Goal: Task Accomplishment & Management: Use online tool/utility

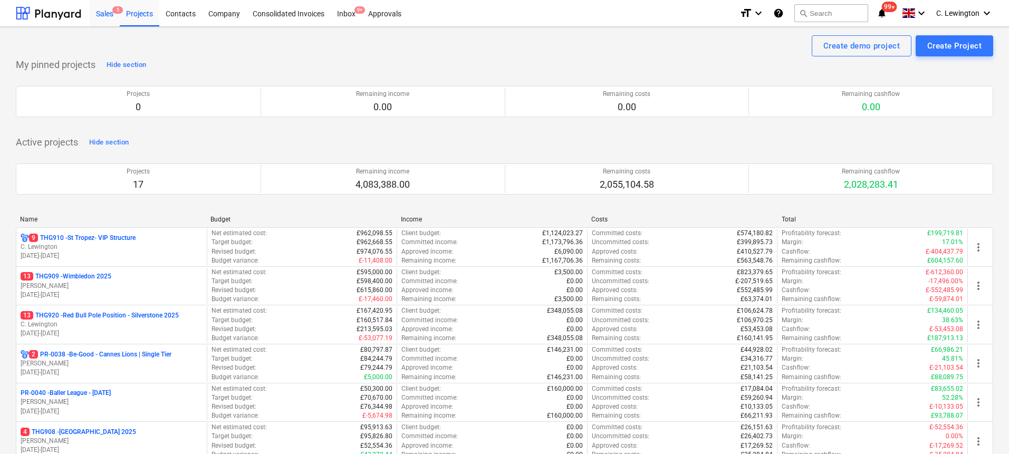
click at [103, 18] on div "Sales 5" at bounding box center [105, 12] width 30 height 27
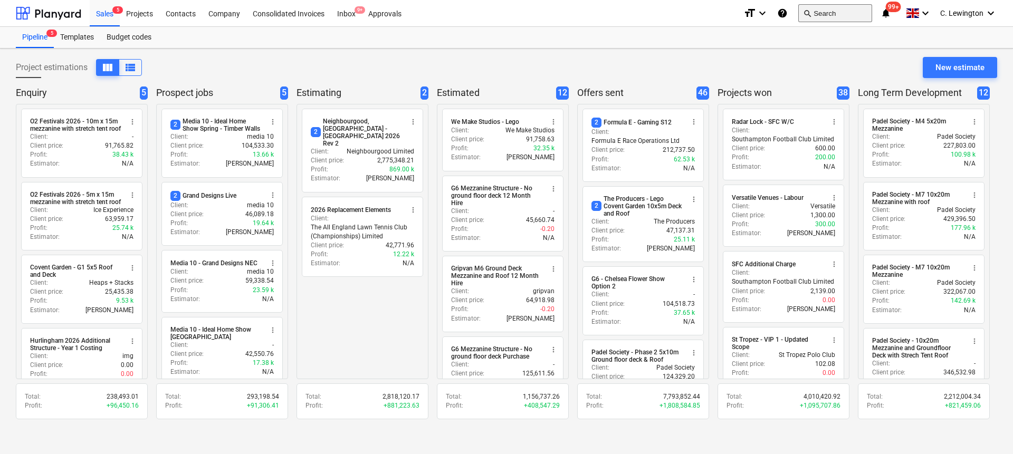
click at [845, 16] on button "search Search" at bounding box center [835, 13] width 74 height 18
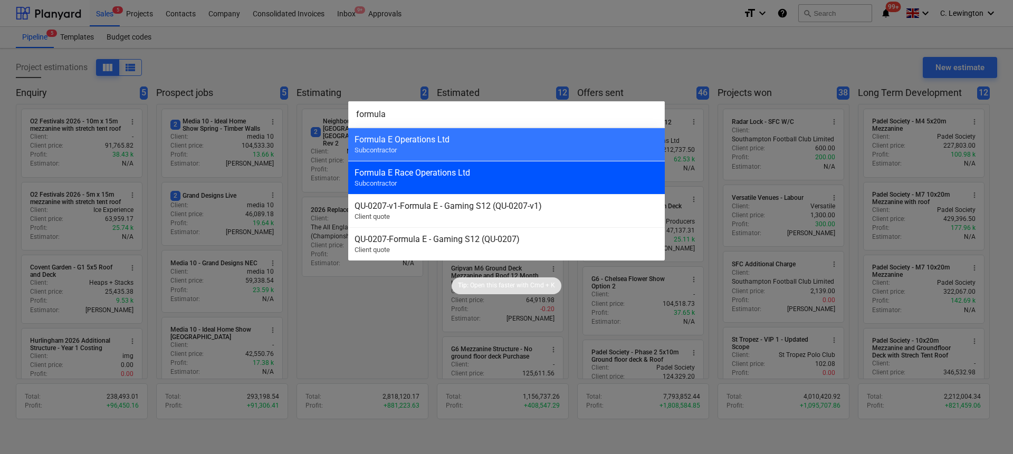
type input "formula"
click at [467, 175] on div "Formula E Race Operations Ltd" at bounding box center [506, 173] width 304 height 10
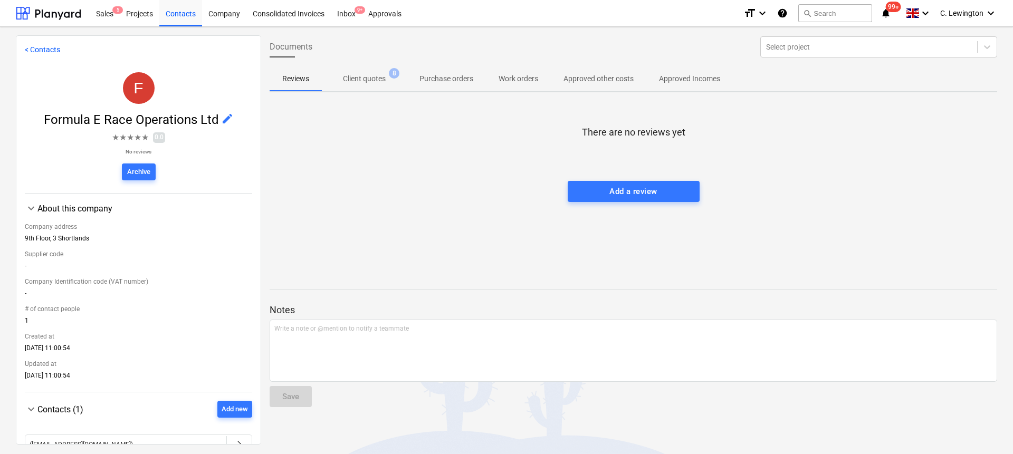
click at [371, 81] on p "Client quotes" at bounding box center [364, 78] width 43 height 11
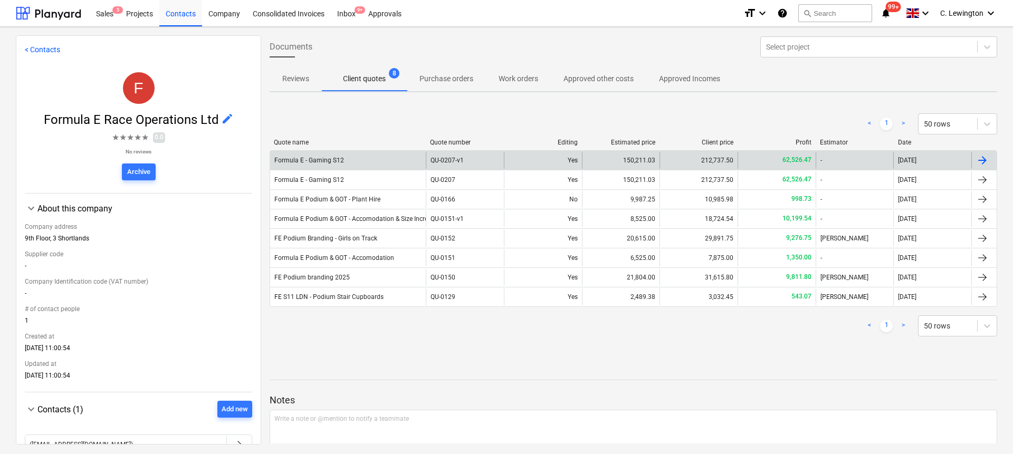
click at [399, 162] on div "Formula E - Gaming S12" at bounding box center [348, 160] width 156 height 17
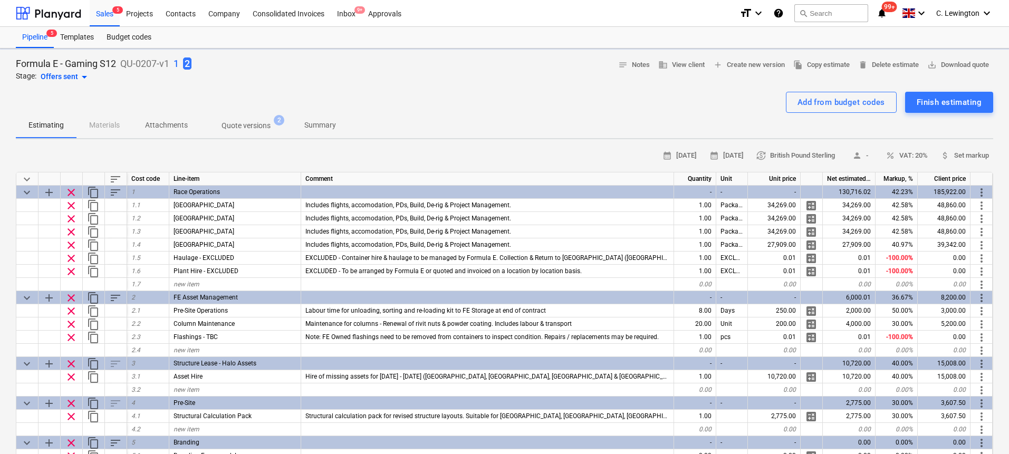
type textarea "x"
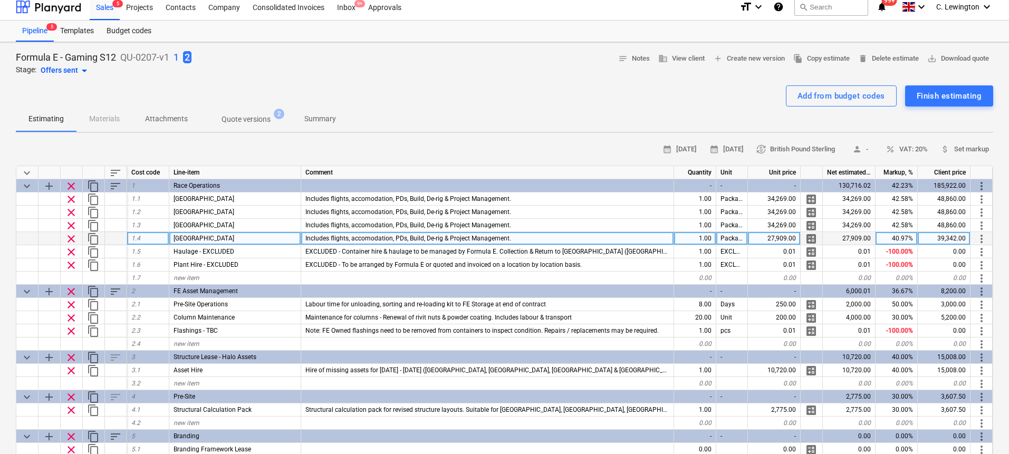
scroll to position [213, 0]
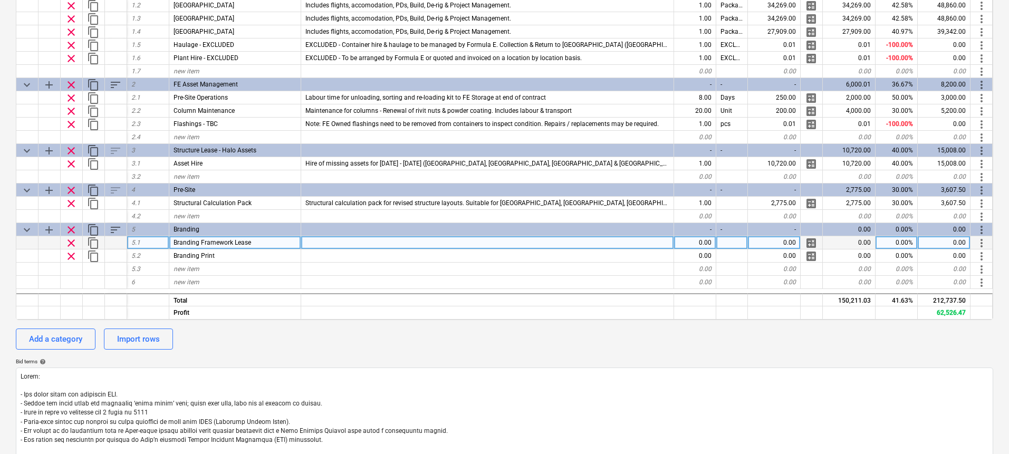
click at [517, 242] on div at bounding box center [487, 242] width 373 height 13
type input "Included in Halo Asset Lease"
click at [783, 241] on div "0.00" at bounding box center [774, 242] width 53 height 13
type textarea "x"
type input "0.01"
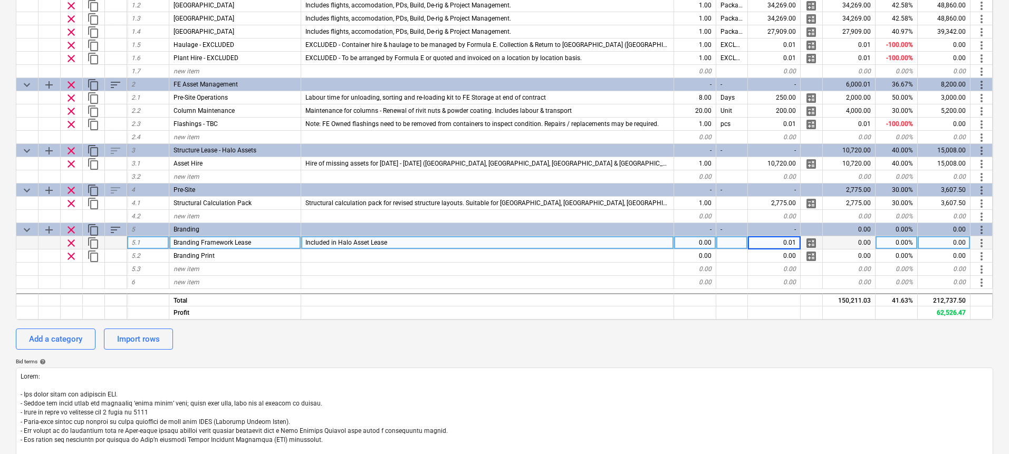
type textarea "x"
click at [618, 241] on div "Included in Halo Asset Lease" at bounding box center [487, 242] width 373 height 13
click at [615, 243] on input "Included in Halo Asset Lease" at bounding box center [487, 242] width 372 height 13
type input "Included in Halo Asset Lease - to suit branding sizes below"
type textarea "x"
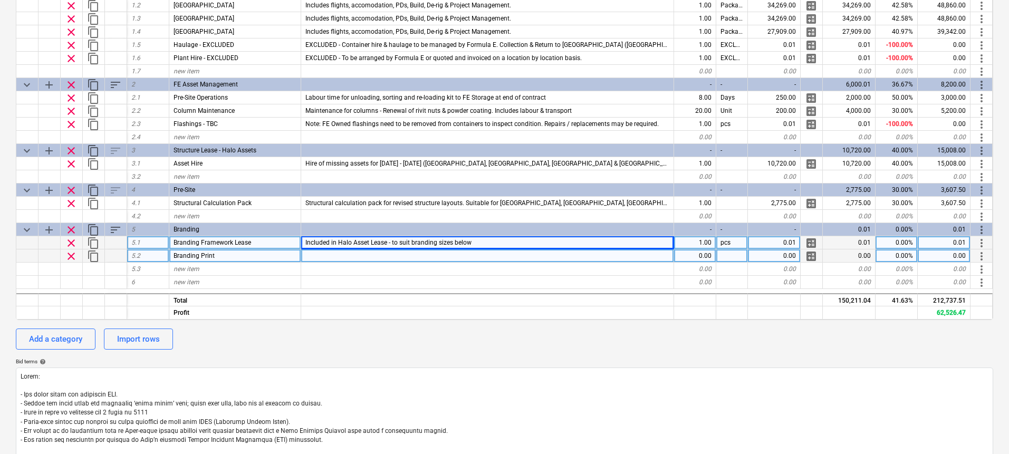
click at [267, 255] on div "Branding Print" at bounding box center [235, 255] width 132 height 13
click at [267, 255] on input "Branding Print" at bounding box center [234, 255] width 131 height 13
click at [222, 247] on div "Branding Framework Lease" at bounding box center [235, 242] width 132 height 13
click at [221, 253] on div "Branding Print" at bounding box center [235, 255] width 132 height 13
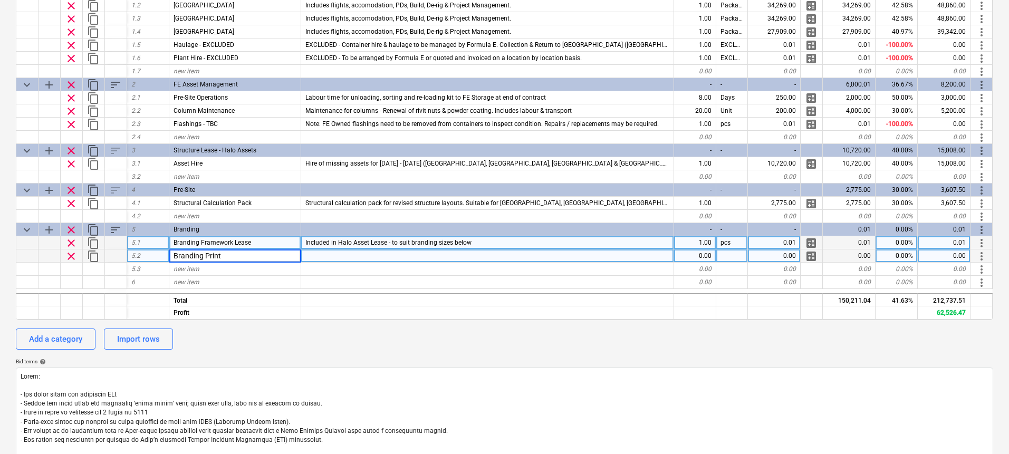
click at [221, 253] on input "Branding Print" at bounding box center [234, 255] width 131 height 13
type input "Left/right header external"
type textarea "x"
click at [325, 255] on div at bounding box center [487, 255] width 373 height 13
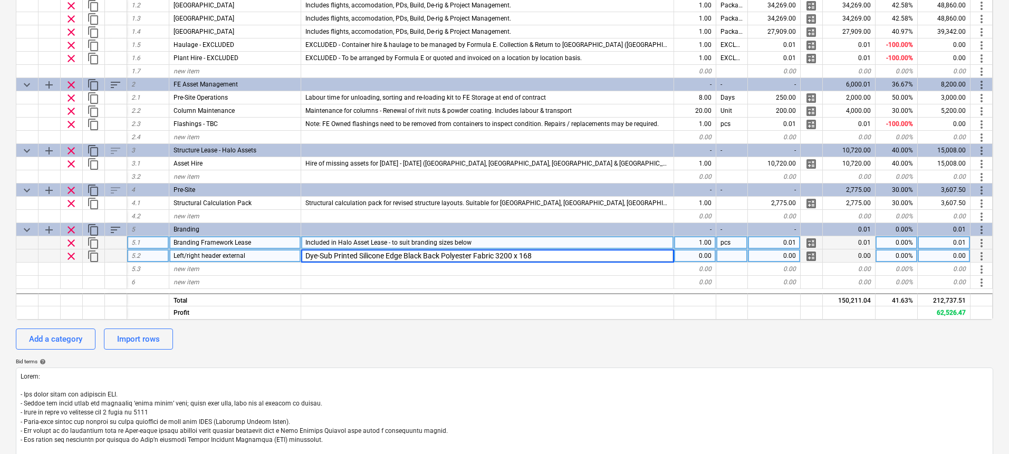
type input "Dye-Sub Printed Silicone Edge Black Back Polyester Fabric 3200 x 1688"
type textarea "x"
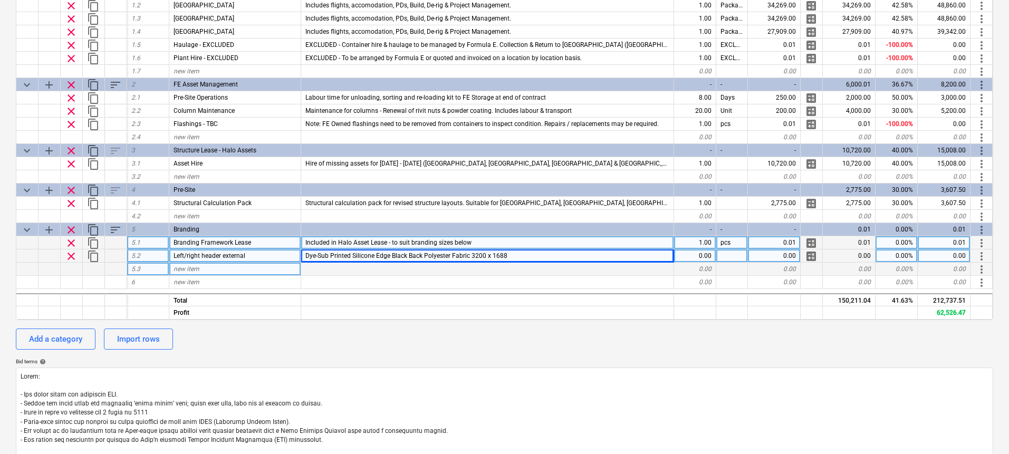
click at [174, 272] on span "new item" at bounding box center [187, 268] width 26 height 7
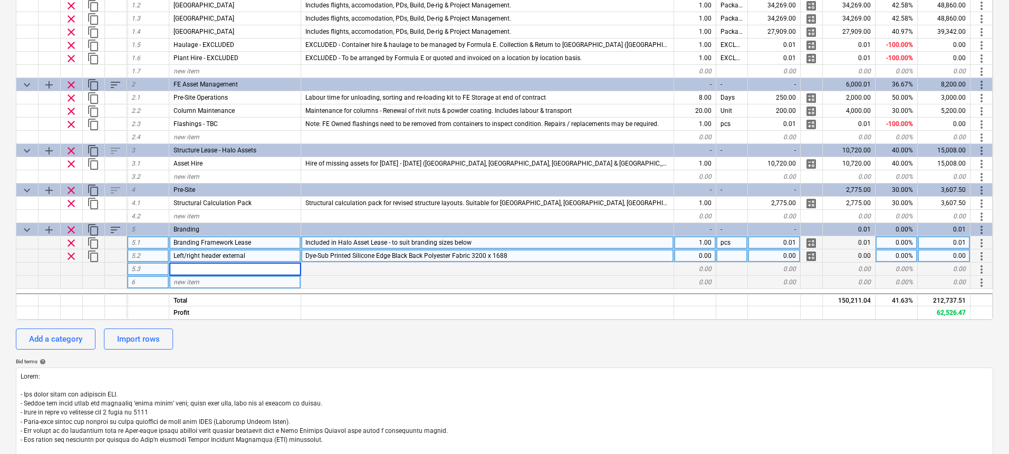
type input "Middle front header"
click at [363, 264] on div at bounding box center [487, 269] width 373 height 13
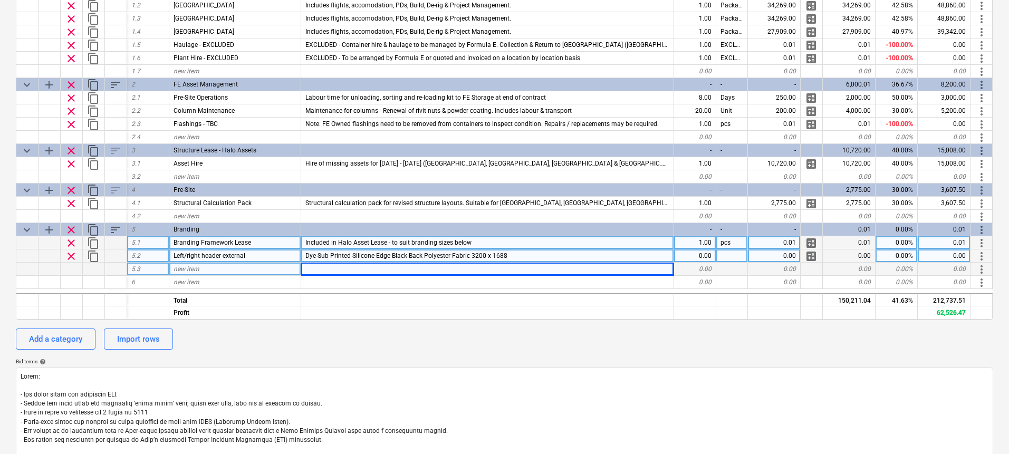
click at [360, 268] on div at bounding box center [487, 269] width 373 height 13
type textarea "x"
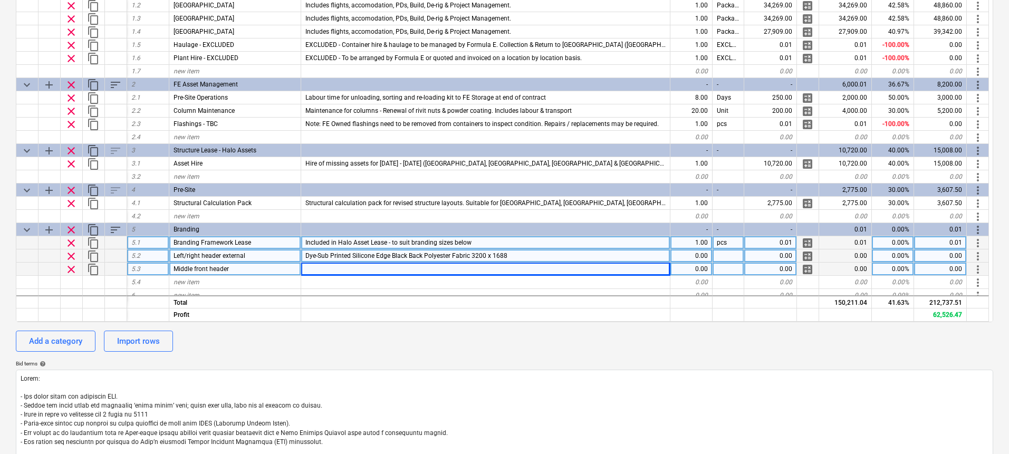
click at [341, 267] on div at bounding box center [485, 269] width 369 height 13
type input "Dye-Sub Printed Silicone Edge Black Back Polyester Fabric"
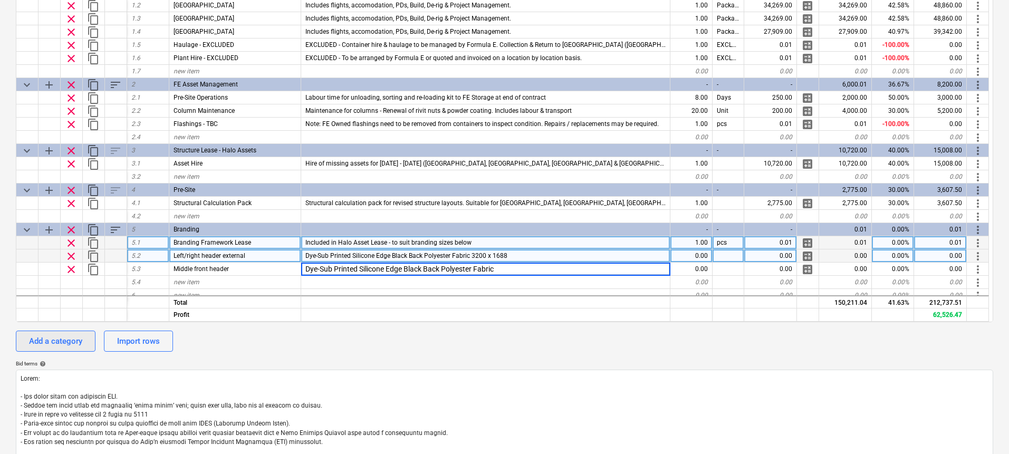
type textarea "x"
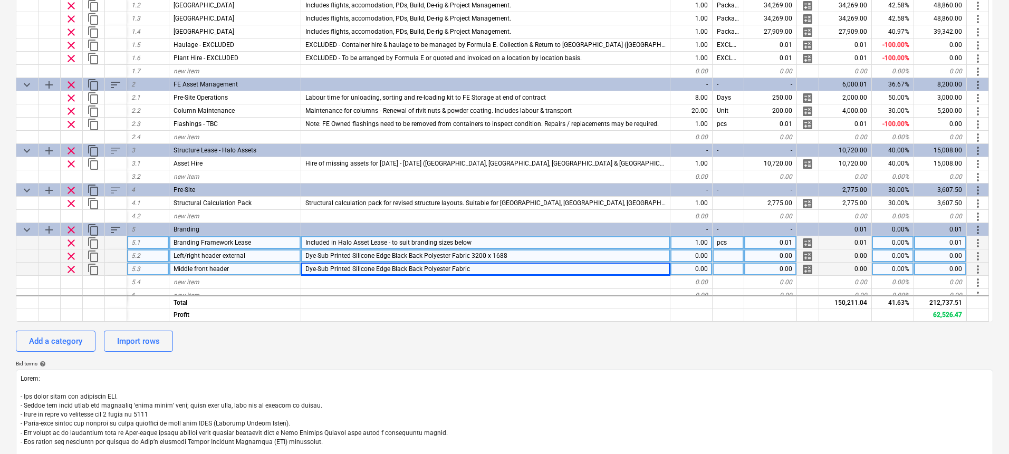
click at [485, 269] on div "Dye-Sub Printed Silicone Edge Black Back Polyester Fabric" at bounding box center [485, 269] width 369 height 13
click at [503, 269] on input "Dye-Sub Printed Silicone Edge Black Back Polyester Fabric" at bounding box center [485, 269] width 369 height 13
type input "Dye-Sub Printed Silicone Edge Black Back Polyester Fabric 17375 x"
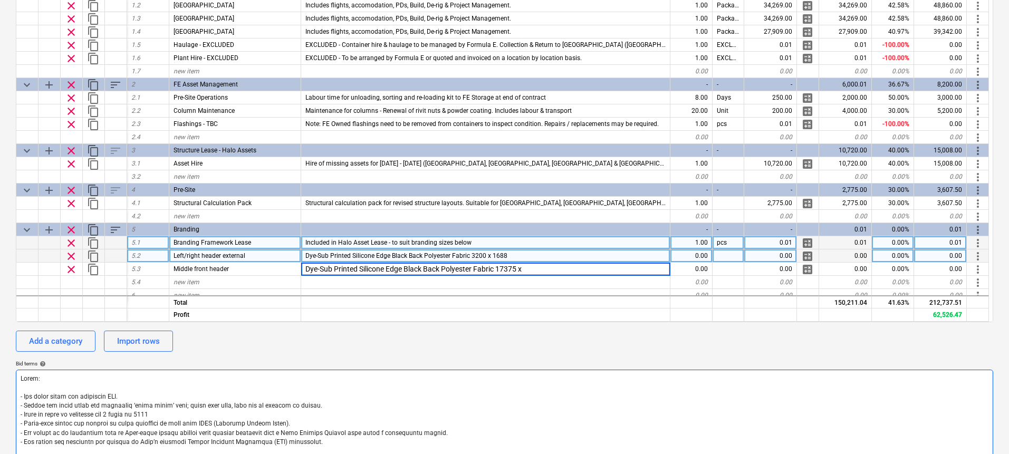
type textarea "x"
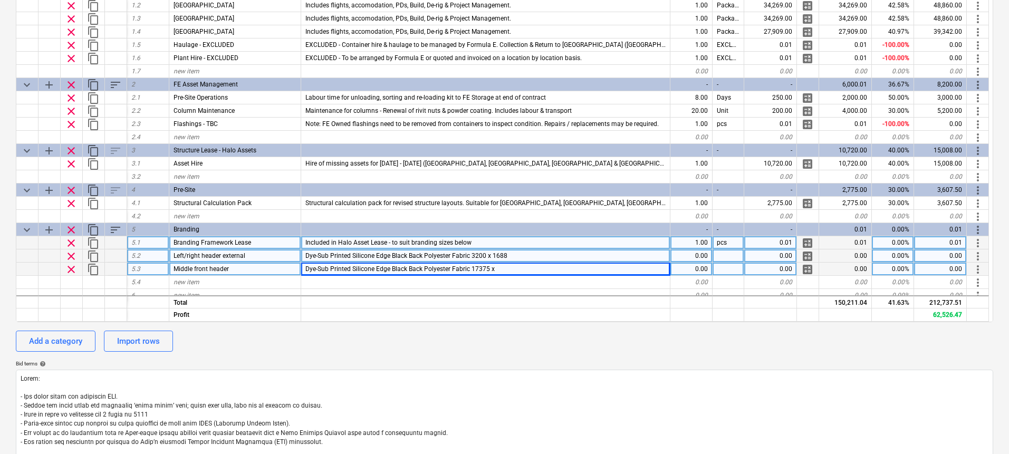
click at [522, 268] on div "Dye-Sub Printed Silicone Edge Black Back Polyester Fabric 17375 x" at bounding box center [485, 269] width 369 height 13
click at [541, 269] on input "Dye-Sub Printed Silicone Edge Black Back Polyester Fabric 17375 x" at bounding box center [485, 269] width 369 height 13
type input "Dye-Sub Printed Silicone Edge Black Back Polyester Fabric 17375 x 1688"
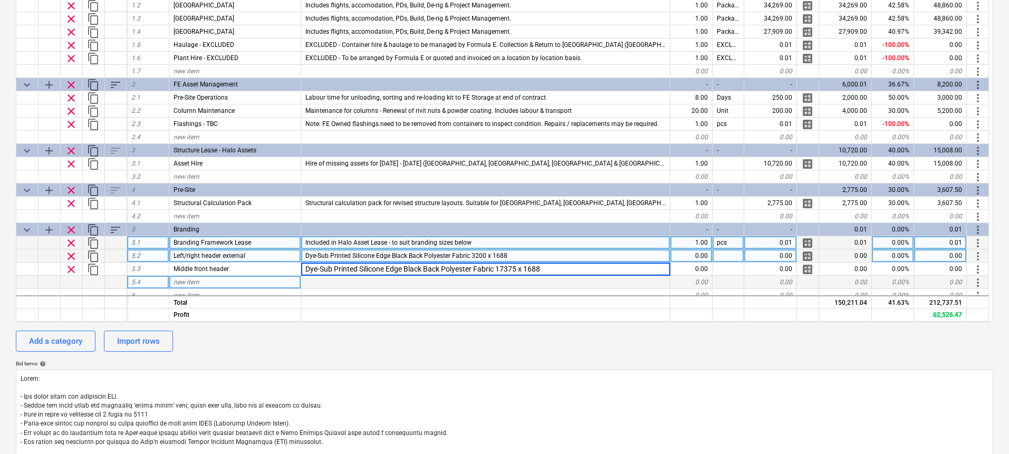
click at [343, 280] on div at bounding box center [485, 282] width 369 height 13
type textarea "x"
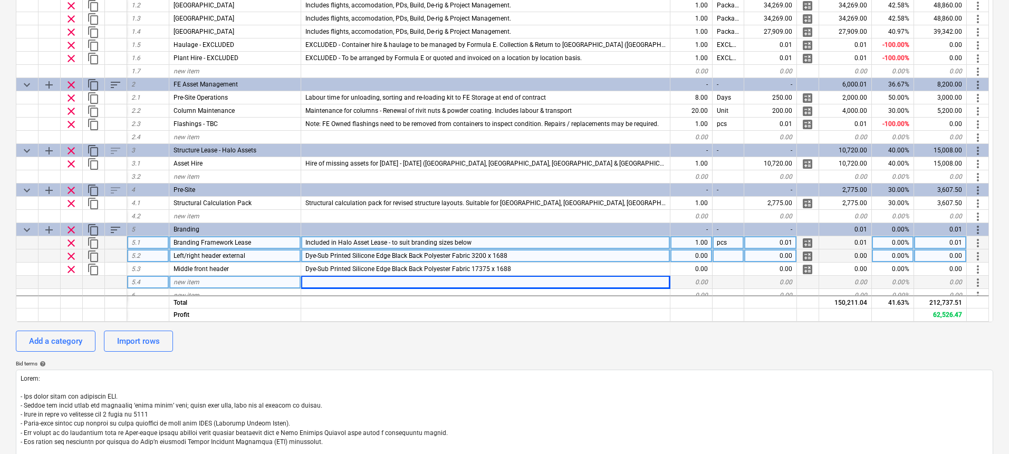
click at [230, 286] on div "new item" at bounding box center [235, 282] width 132 height 13
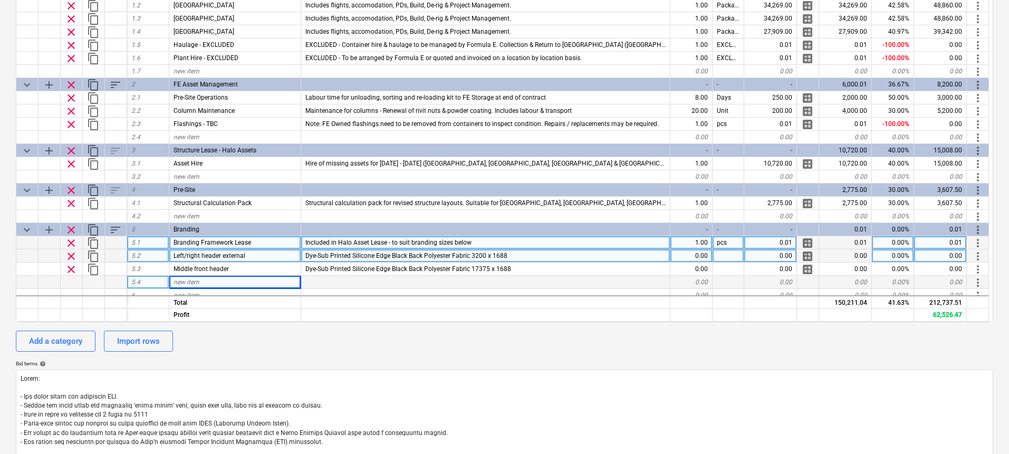
click at [194, 283] on span "new item" at bounding box center [187, 281] width 26 height 7
type input "Left/Right bottom Clip"
click at [365, 281] on div at bounding box center [485, 282] width 369 height 13
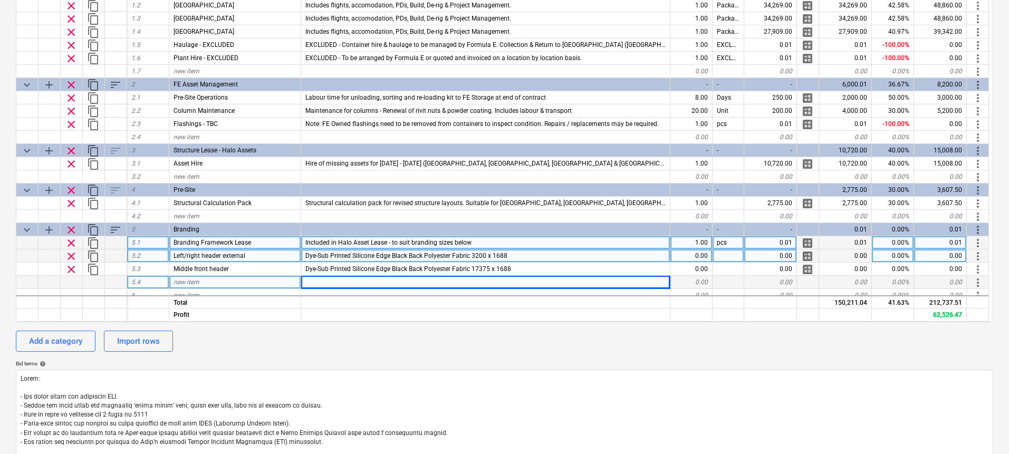
click at [363, 281] on div at bounding box center [485, 282] width 369 height 13
type textarea "x"
click at [318, 282] on div at bounding box center [485, 282] width 369 height 13
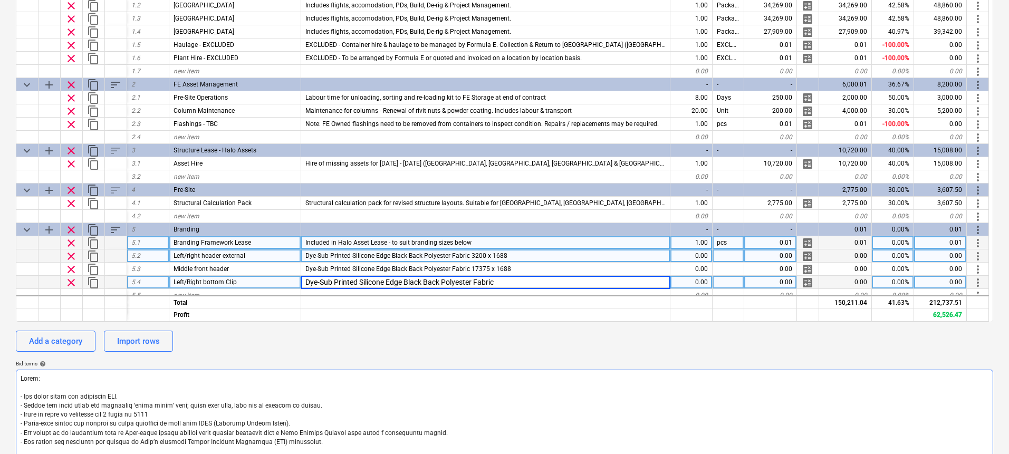
type input "Dye-Sub Printed Silicone Edge Black Back Polyester Fabric"
type textarea "x"
click at [483, 280] on div "Dye-Sub Printed Silicone Edge Black Back Polyester Fabric" at bounding box center [485, 282] width 369 height 13
click at [503, 283] on input "Dye-Sub Printed Silicone Edge Black Back Polyester Fabric" at bounding box center [485, 282] width 369 height 13
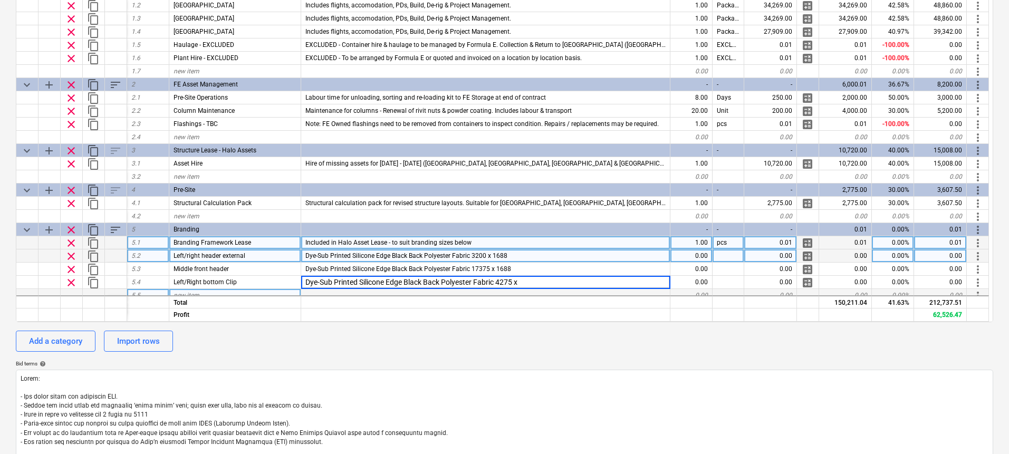
type input "Dye-Sub Printed Silicone Edge Black Back Polyester Fabric 4275 x"
type textarea "x"
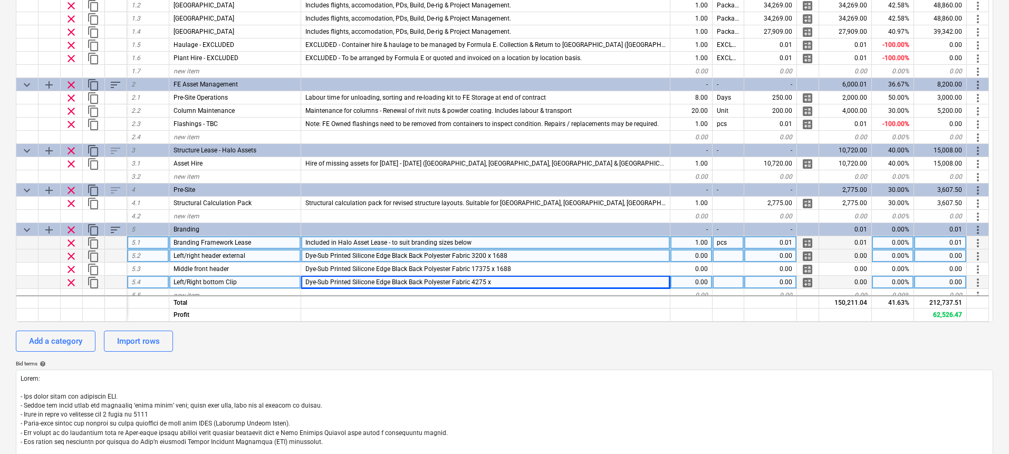
click at [508, 282] on div "Dye-Sub Printed Silicone Edge Black Back Polyester Fabric 4275 x" at bounding box center [485, 282] width 369 height 13
click at [528, 281] on input "Dye-Sub Printed Silicone Edge Black Back Polyester Fabric 4275 x" at bounding box center [485, 282] width 369 height 13
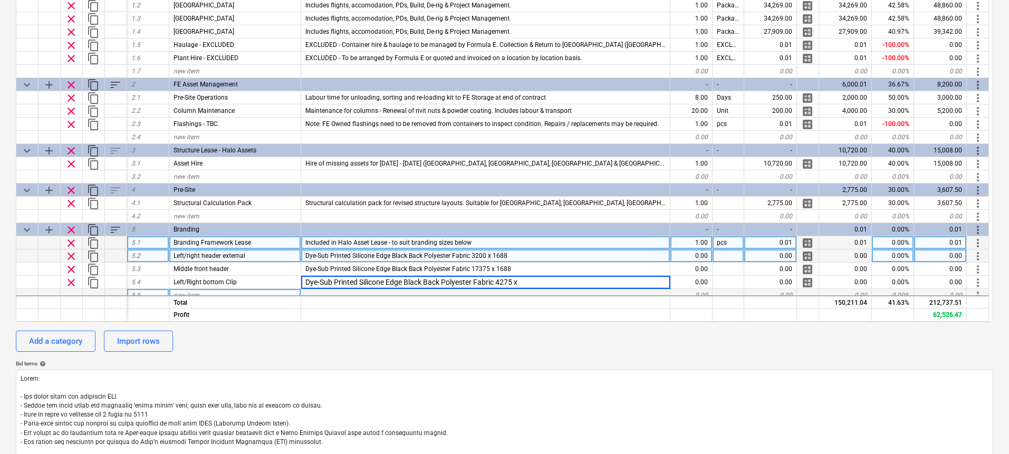
type input "Dye-Sub Printed Silicone Edge Black Back Polyester Fabric 4275 x 765"
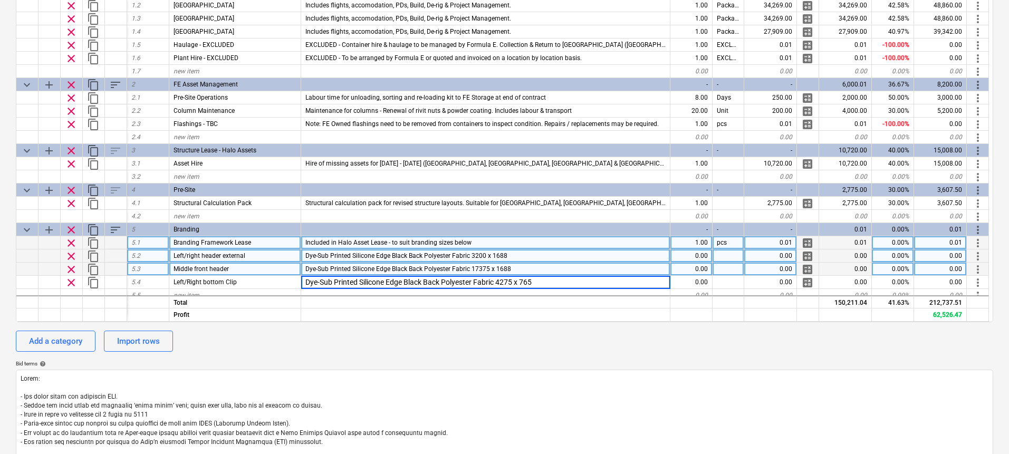
click at [573, 266] on div "Dye-Sub Printed Silicone Edge Black Back Polyester Fabric 17375 x 1688" at bounding box center [485, 269] width 369 height 13
type textarea "x"
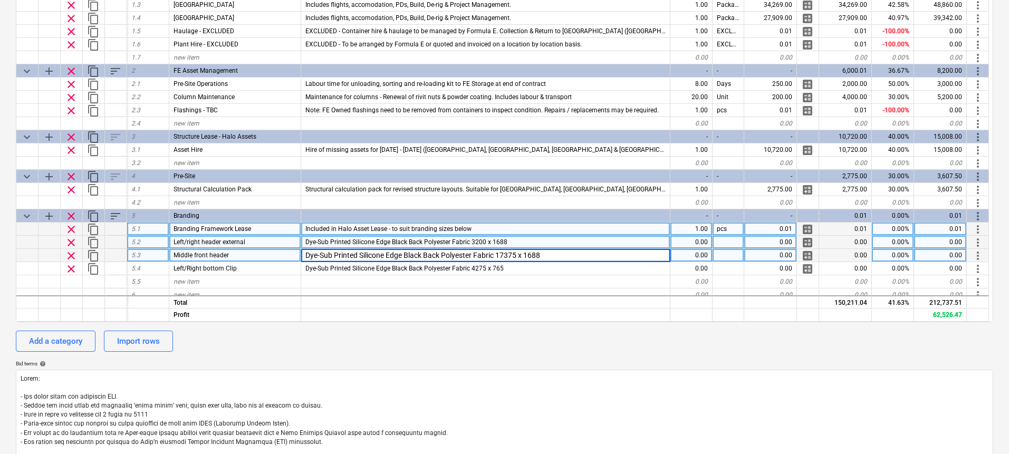
scroll to position [20, 0]
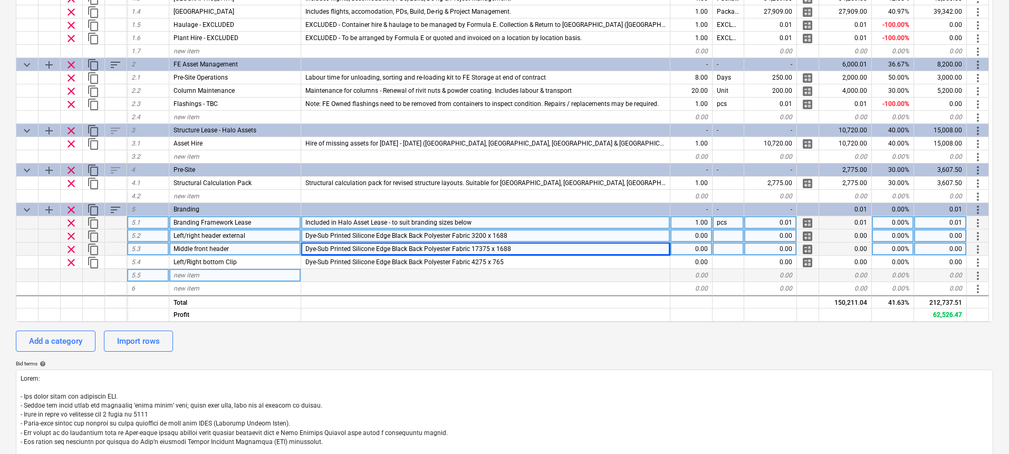
click at [204, 272] on div "new item" at bounding box center [235, 275] width 132 height 13
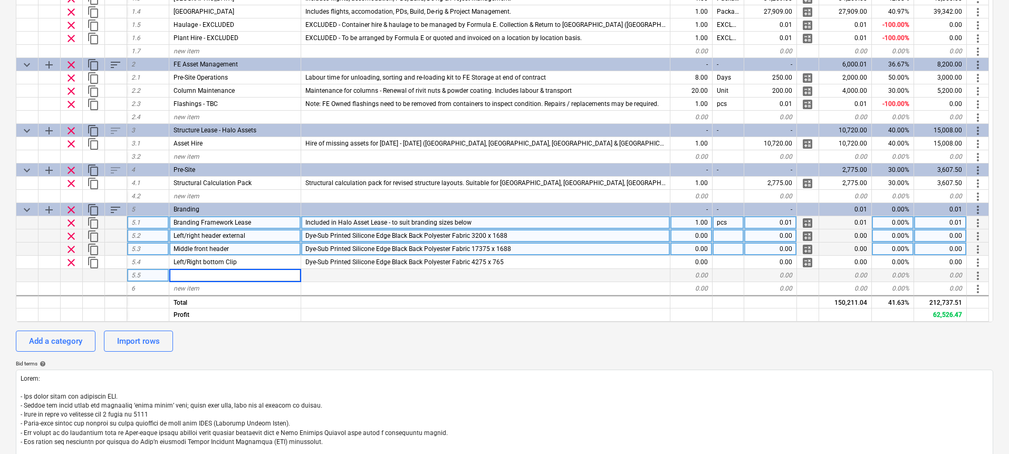
type input "Internal back walls"
click at [346, 271] on div at bounding box center [485, 275] width 369 height 13
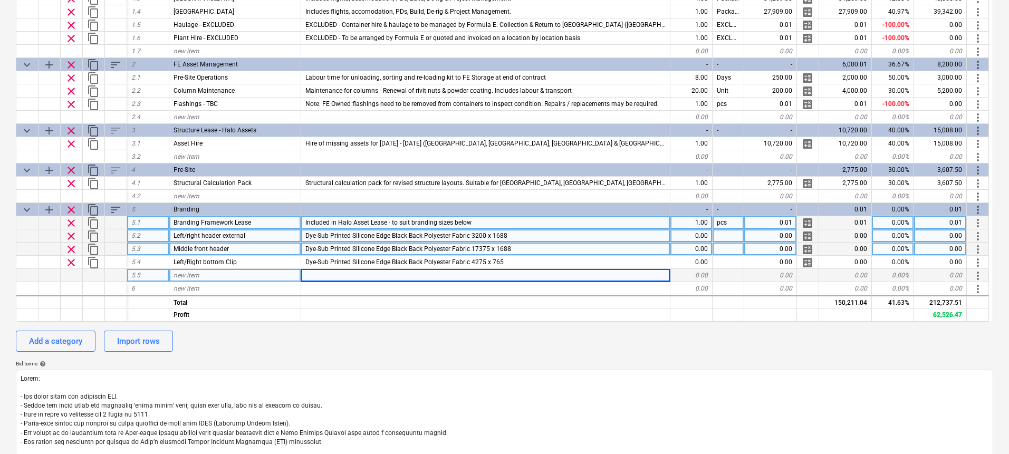
type textarea "x"
click at [346, 274] on div at bounding box center [485, 275] width 369 height 13
click at [326, 273] on div at bounding box center [485, 275] width 369 height 13
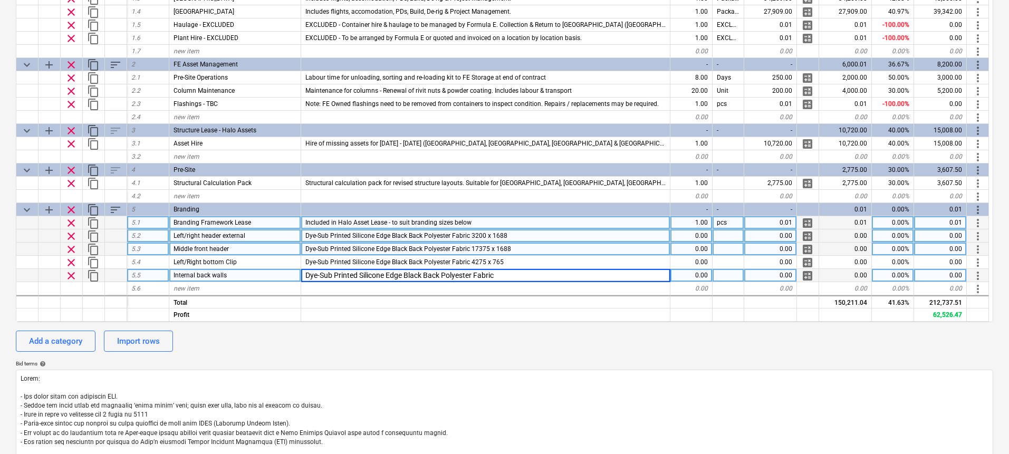
type input "Dye-Sub Printed Silicone Edge Black Back Polyester Fabric"
type textarea "x"
click at [482, 273] on div "Dye-Sub Printed Silicone Edge Black Back Polyester Fabric" at bounding box center [485, 275] width 369 height 13
click at [499, 278] on input "Dye-Sub Printed Silicone Edge Black Back Polyester Fabric" at bounding box center [485, 275] width 369 height 13
type input "Dye-Sub Printed Silicone Edge Black Back Polyester Fabric 5110 x"
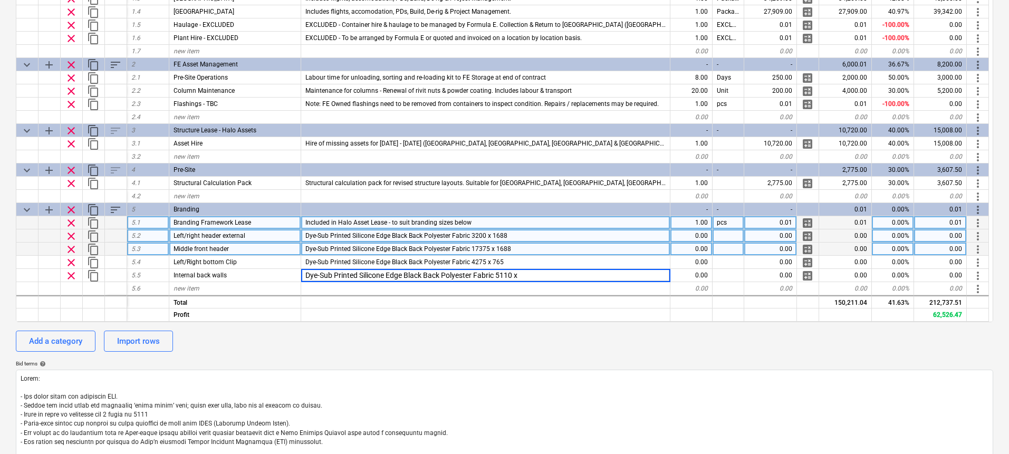
type textarea "x"
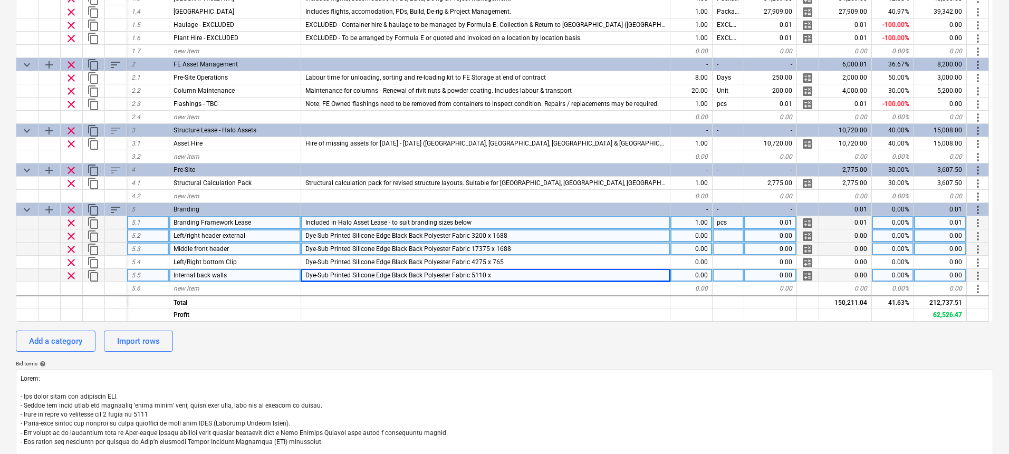
click at [509, 273] on div "Dye-Sub Printed Silicone Edge Black Back Polyester Fabric 5110 x" at bounding box center [485, 275] width 369 height 13
click at [535, 276] on input "Dye-Sub Printed Silicone Edge Black Back Polyester Fabric 5110 x" at bounding box center [485, 275] width 369 height 13
type input "Dye-Sub Printed Silicone Edge Black Back Polyester Fabric 5110 x 3176"
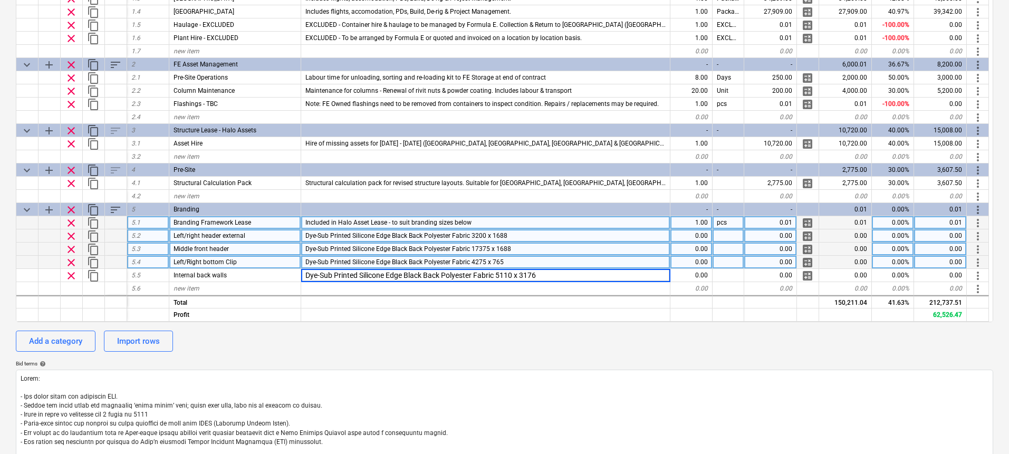
click at [547, 262] on div "Dye-Sub Printed Silicone Edge Black Back Polyester Fabric 4275 x 765" at bounding box center [485, 262] width 369 height 13
type textarea "x"
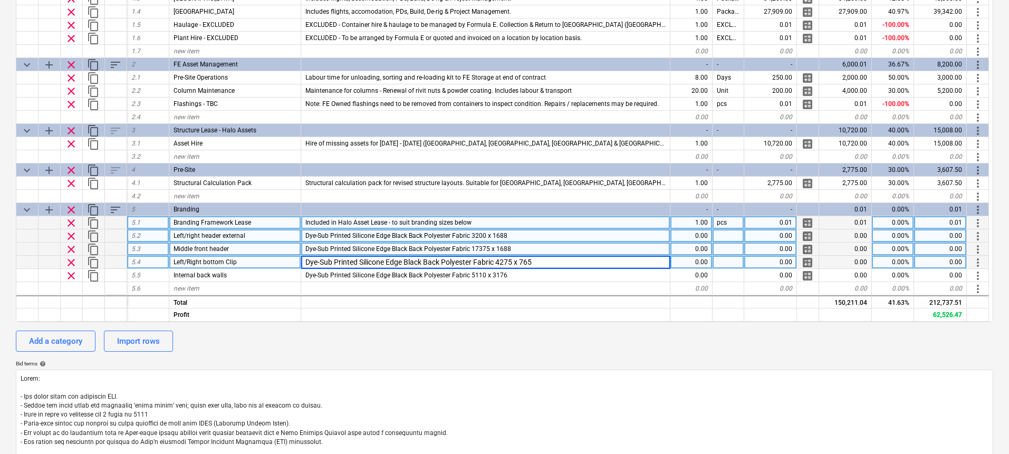
click at [707, 236] on div "0.00" at bounding box center [691, 235] width 42 height 13
type input "1"
click at [699, 251] on div "0.00" at bounding box center [691, 249] width 42 height 13
type textarea "x"
type input "1"
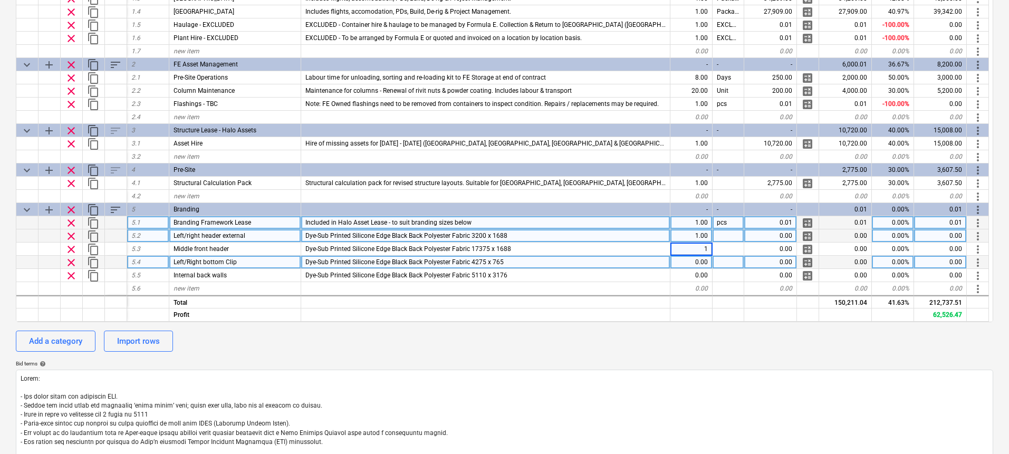
click at [700, 235] on div "1.00" at bounding box center [691, 235] width 42 height 13
type textarea "x"
click at [700, 235] on input "1" at bounding box center [691, 235] width 42 height 13
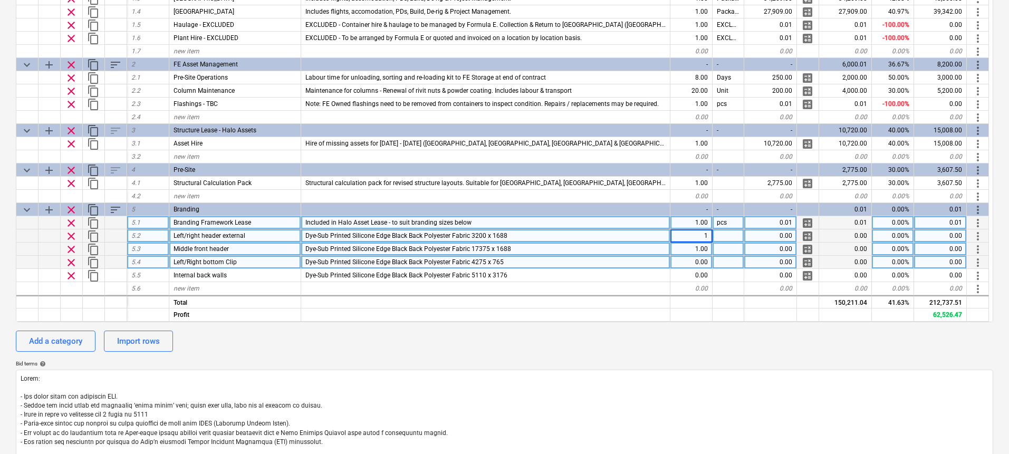
type input "2"
click at [699, 250] on div "1.00" at bounding box center [691, 249] width 42 height 13
type textarea "x"
click at [701, 261] on div "0.00" at bounding box center [691, 262] width 42 height 13
type input "2"
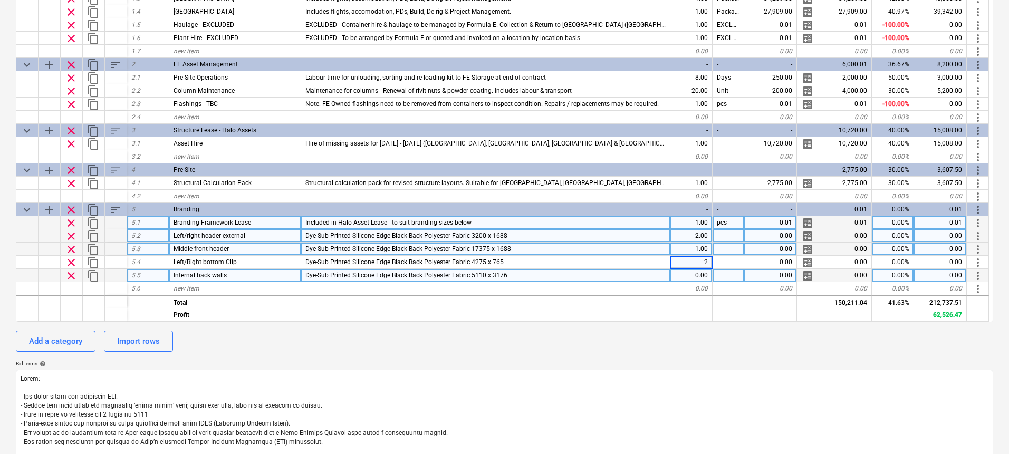
click at [701, 275] on div "0.00" at bounding box center [691, 275] width 42 height 13
type textarea "x"
type input "3"
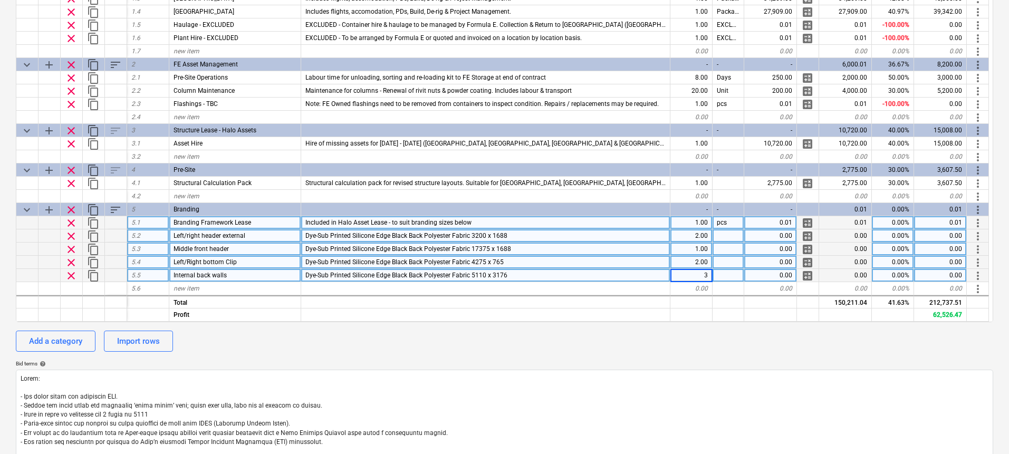
click at [706, 265] on div "2.00" at bounding box center [691, 262] width 42 height 13
type textarea "x"
click at [766, 238] on div "0.00" at bounding box center [770, 235] width 53 height 13
type input "188.73"
type textarea "x"
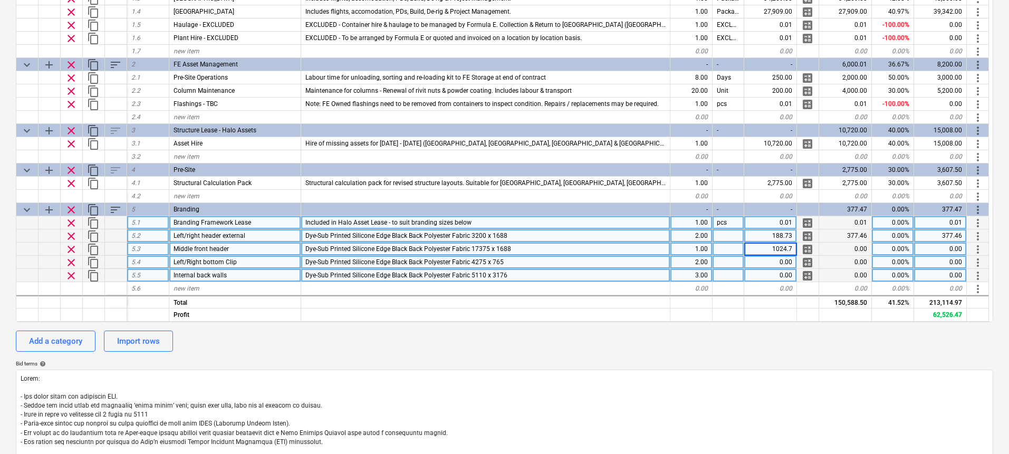
type input "1024.76"
type textarea "x"
type input "114.27"
type textarea "x"
type input "567.05"
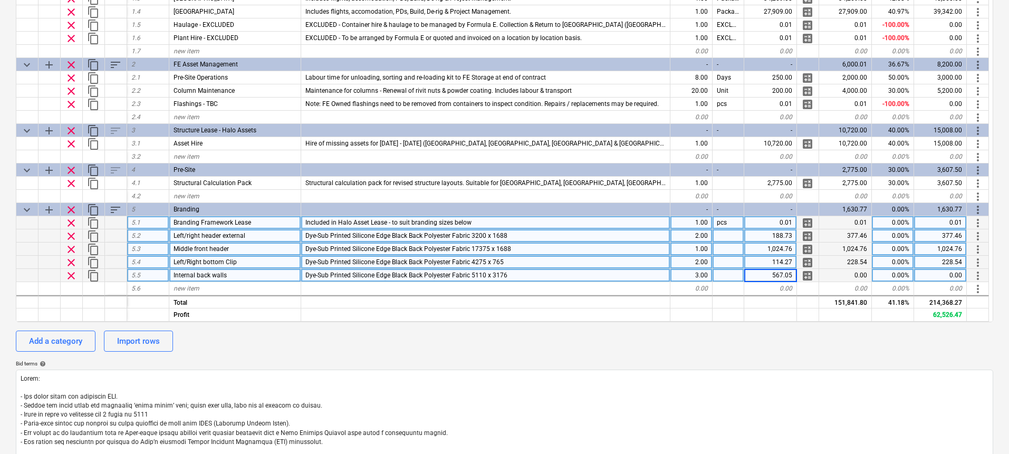
type textarea "x"
click at [281, 291] on div "new item" at bounding box center [235, 288] width 132 height 13
type input "Management & Overheads"
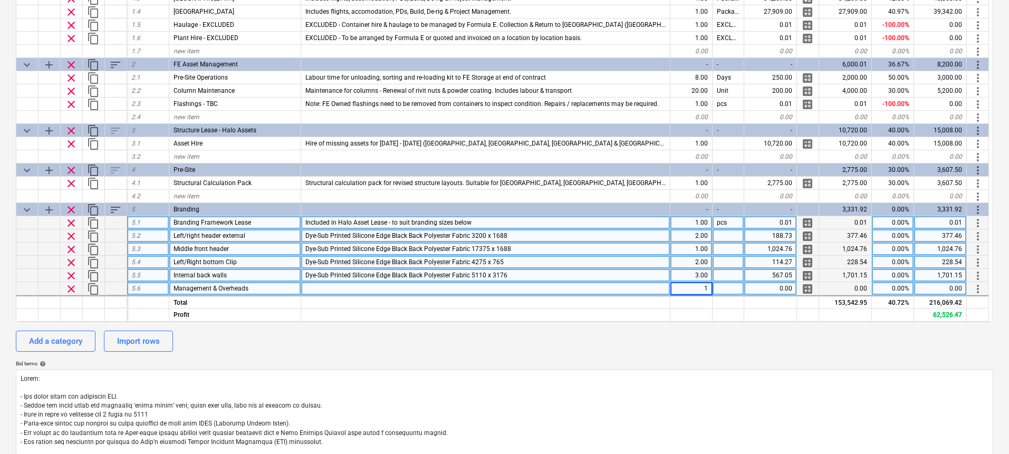
type textarea "x"
type input "500"
type textarea "x"
type input "Management & Delivery"
type textarea "x"
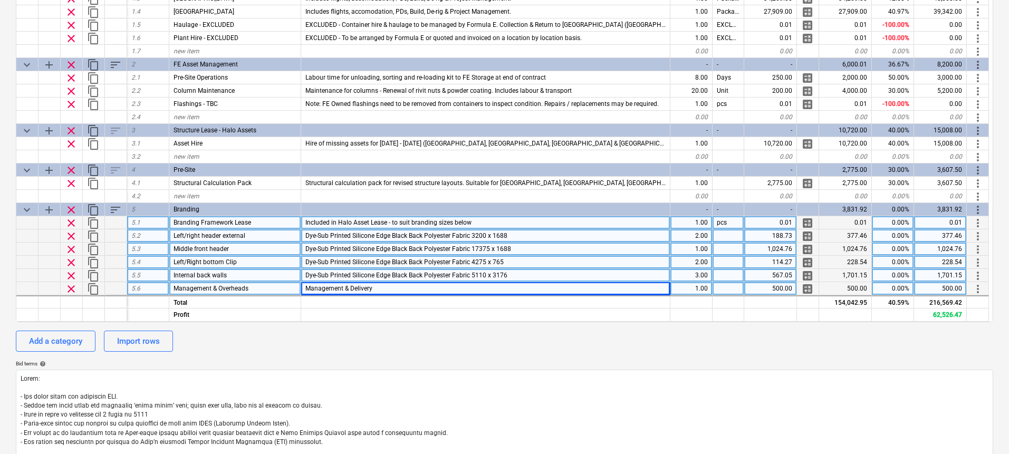
click at [904, 287] on div "0.00%" at bounding box center [893, 288] width 42 height 13
type input "30"
type textarea "x"
type input "50"
type textarea "x"
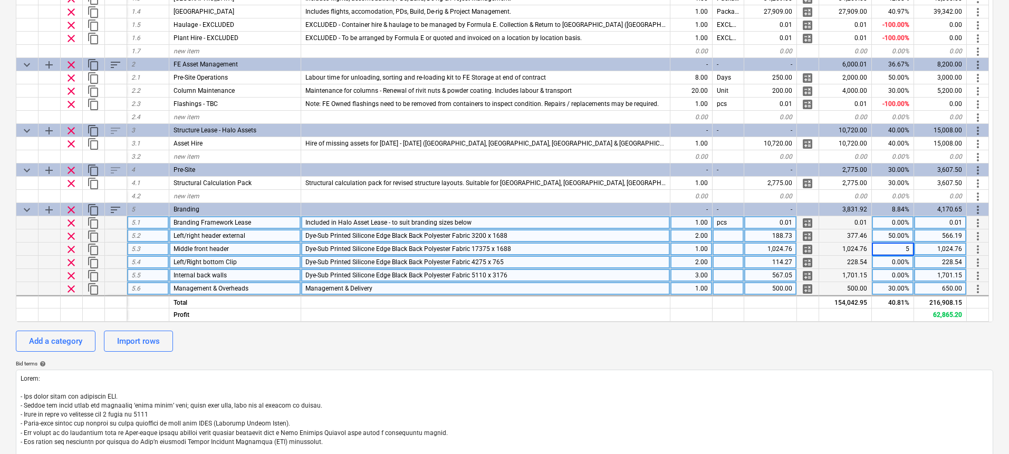
type input "50"
type textarea "x"
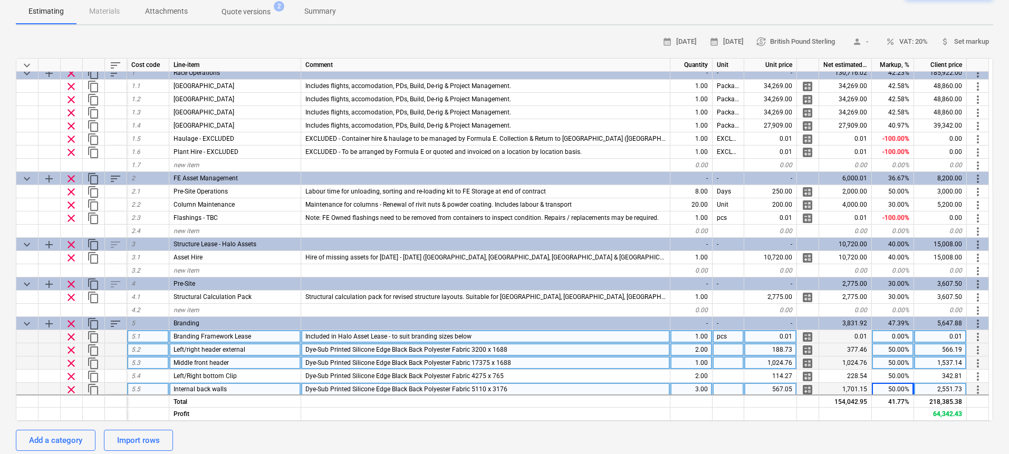
scroll to position [0, 0]
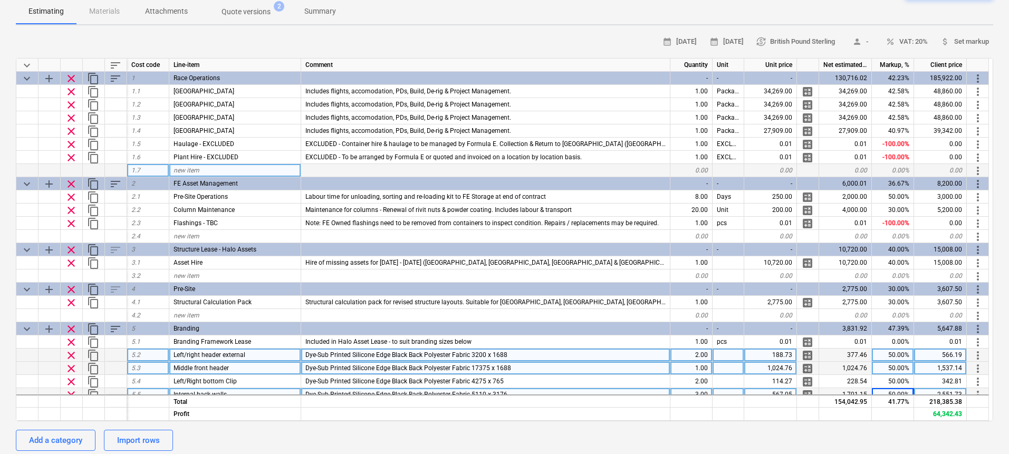
click at [249, 172] on div "new item" at bounding box center [235, 170] width 132 height 13
type input "Ballast Hire - EXCLUDED"
type textarea "x"
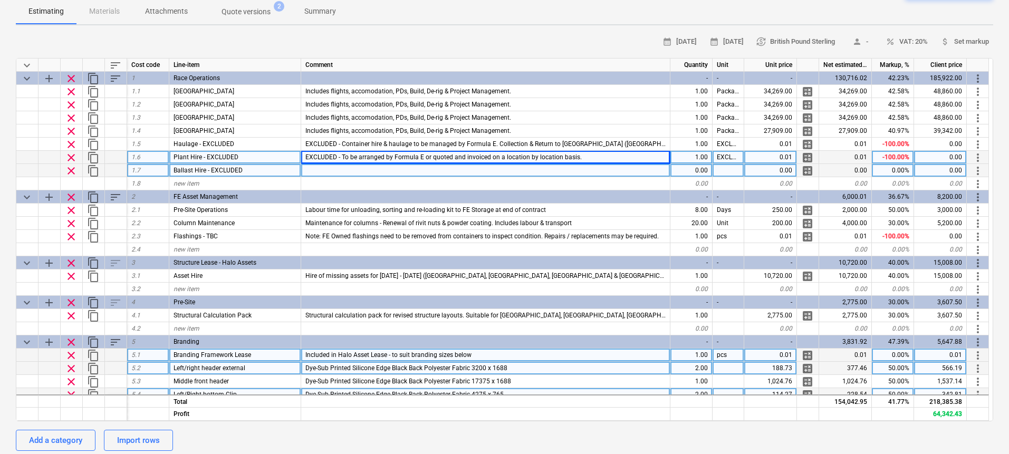
click at [388, 162] on div "EXCLUDED - To be arranged by Formula E or quoted and invoiced on a location by …" at bounding box center [485, 157] width 369 height 13
click at [388, 162] on input "EXCLUDED - To be arranged by Formula E or quoted and invoiced on a location by …" at bounding box center [485, 157] width 369 height 13
click at [353, 171] on div at bounding box center [485, 170] width 369 height 13
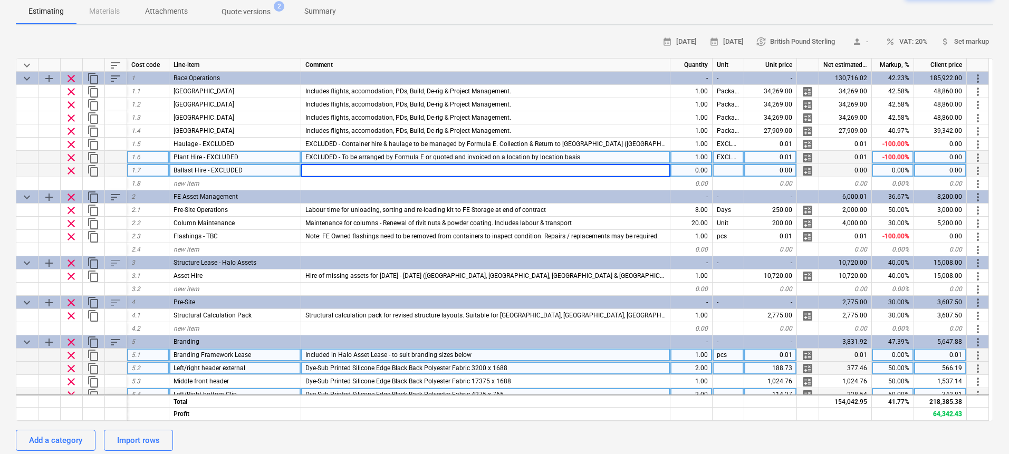
type input "EXCLUDED - To be arranged by Formula E or quoted and invoiced on a location by …"
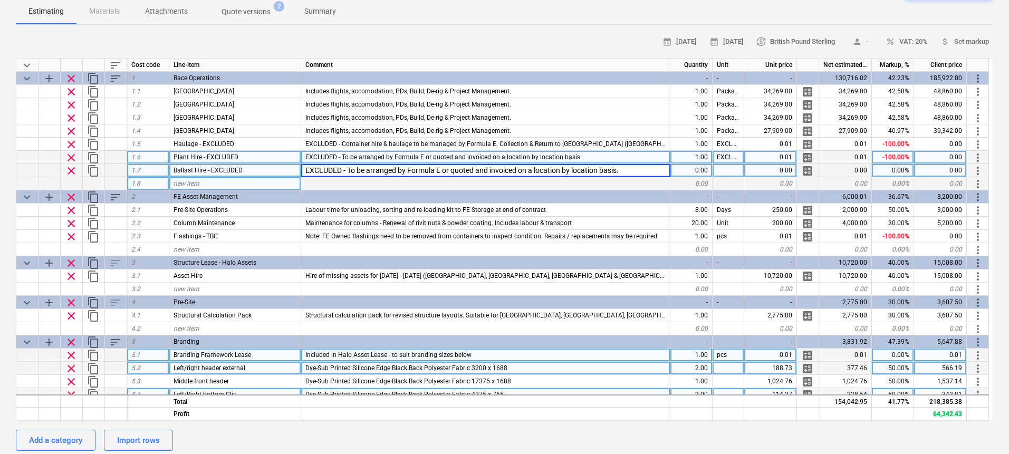
type textarea "x"
click at [385, 185] on div at bounding box center [485, 183] width 369 height 13
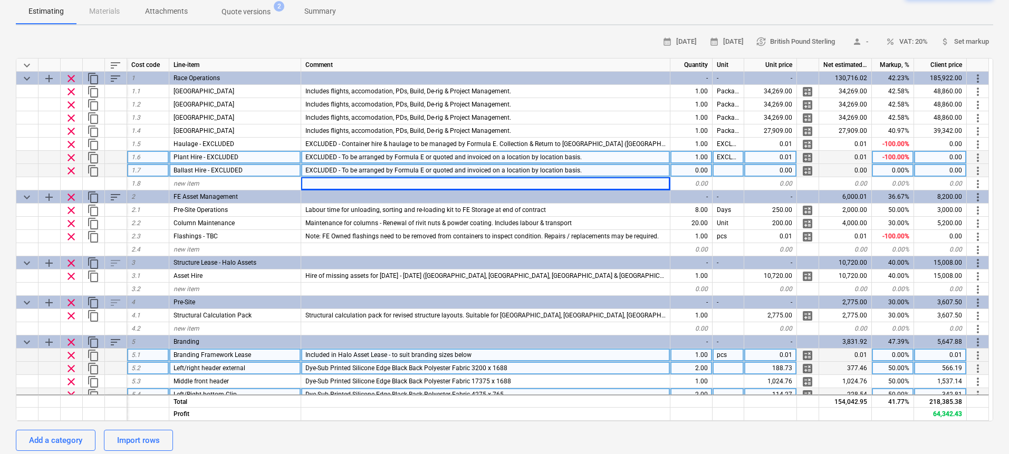
click at [697, 170] on div "0.00" at bounding box center [691, 170] width 42 height 13
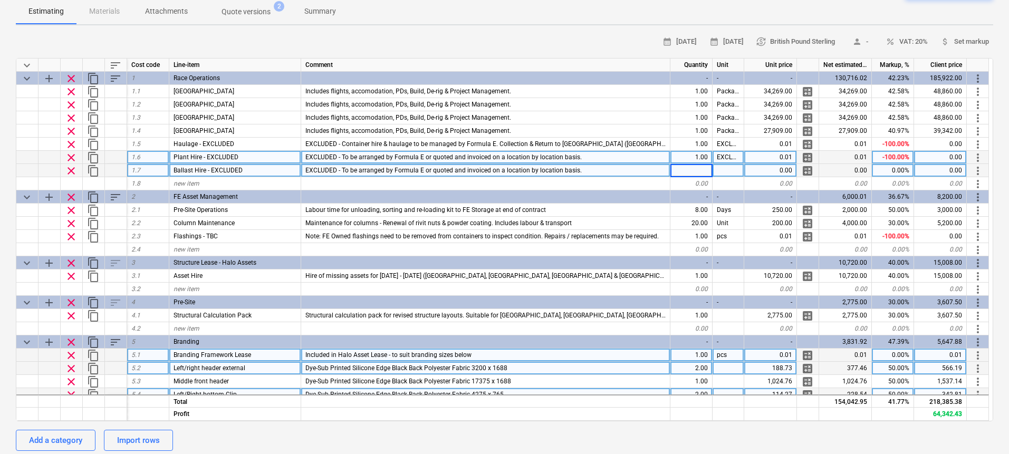
type input "1"
click at [724, 171] on div at bounding box center [729, 170] width 32 height 13
type textarea "x"
click at [731, 156] on div "EXCLUDED" at bounding box center [729, 157] width 32 height 13
click at [731, 156] on input "EXCLUDED" at bounding box center [728, 157] width 31 height 13
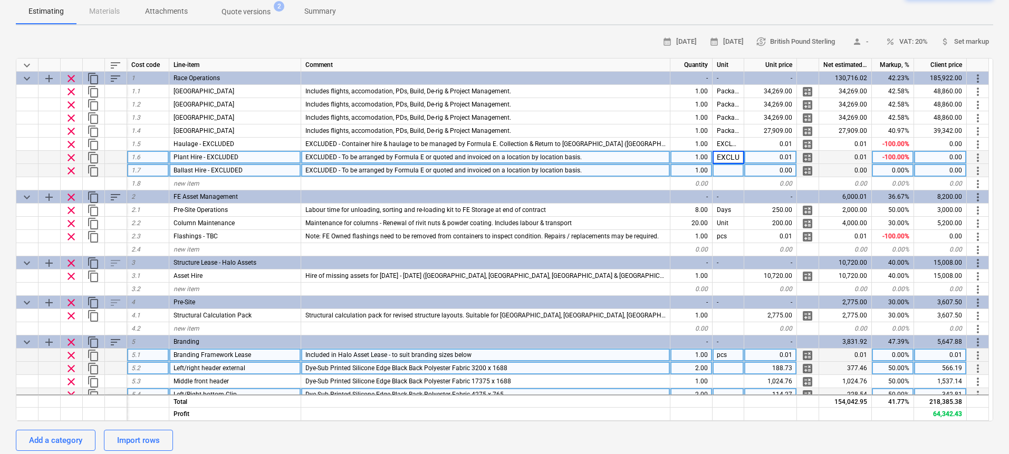
scroll to position [0, 13]
click at [729, 168] on div at bounding box center [729, 170] width 32 height 13
type input "EXCLUDED"
type textarea "x"
click at [768, 168] on div "0.00" at bounding box center [770, 170] width 53 height 13
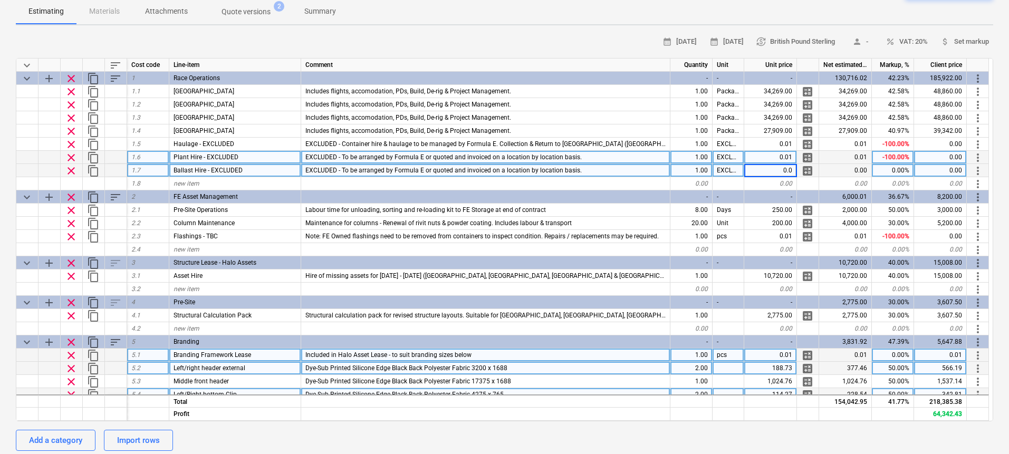
type input "0.01"
type textarea "x"
click at [941, 169] on div "0.01" at bounding box center [940, 170] width 53 height 13
type input "0"
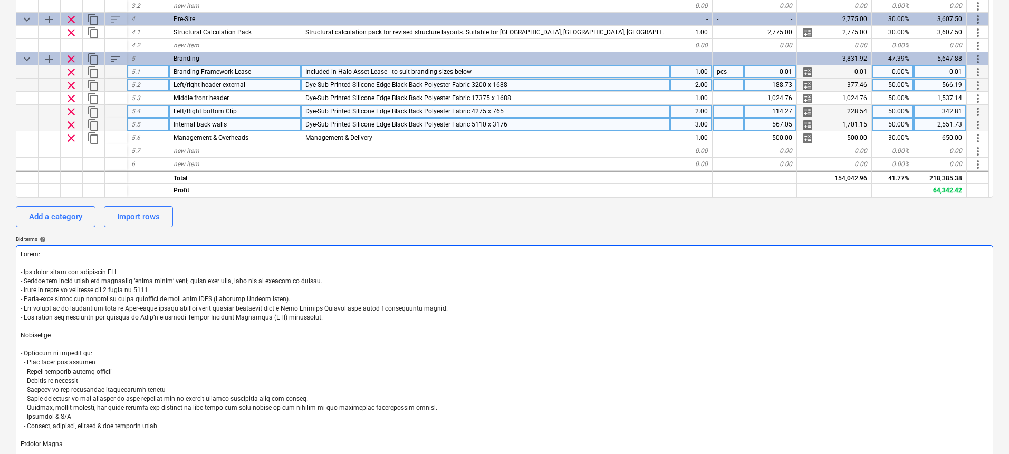
scroll to position [344, 0]
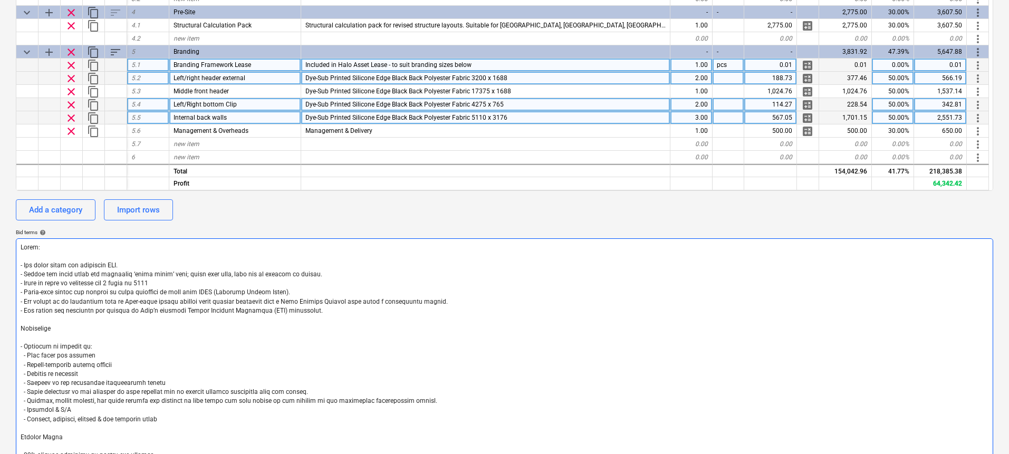
click at [121, 423] on textarea at bounding box center [504, 360] width 977 height 245
drag, startPoint x: 59, startPoint y: 409, endPoint x: 28, endPoint y: 409, distance: 30.6
click at [28, 409] on textarea at bounding box center [504, 360] width 977 height 245
type textarea "x"
type textarea "Lorem: - Ips dolor sitam con adipiscin ELI. - Seddoe tem incid utlab etd magnaa…"
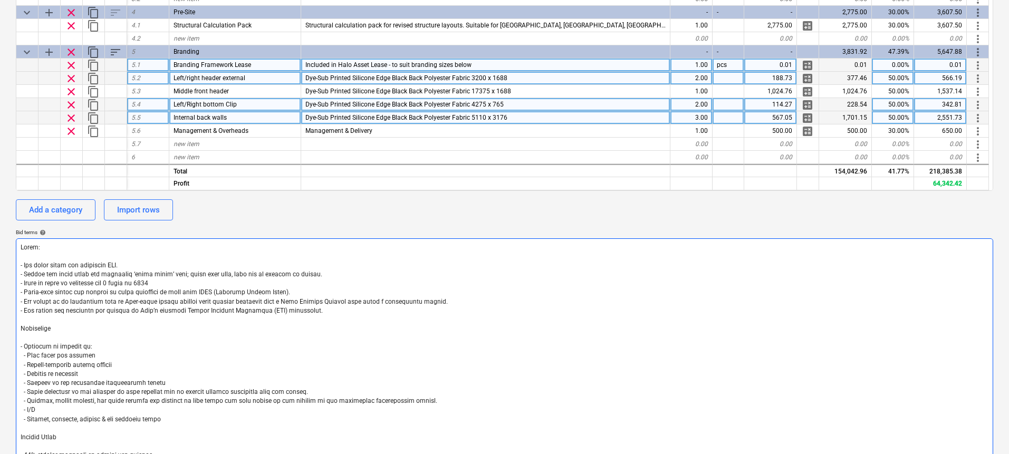
click at [180, 384] on textarea at bounding box center [504, 360] width 977 height 245
click at [287, 395] on textarea at bounding box center [504, 360] width 977 height 245
click at [166, 412] on textarea at bounding box center [504, 360] width 977 height 245
drag, startPoint x: 148, startPoint y: 402, endPoint x: 93, endPoint y: 403, distance: 55.4
click at [93, 403] on textarea at bounding box center [504, 360] width 977 height 245
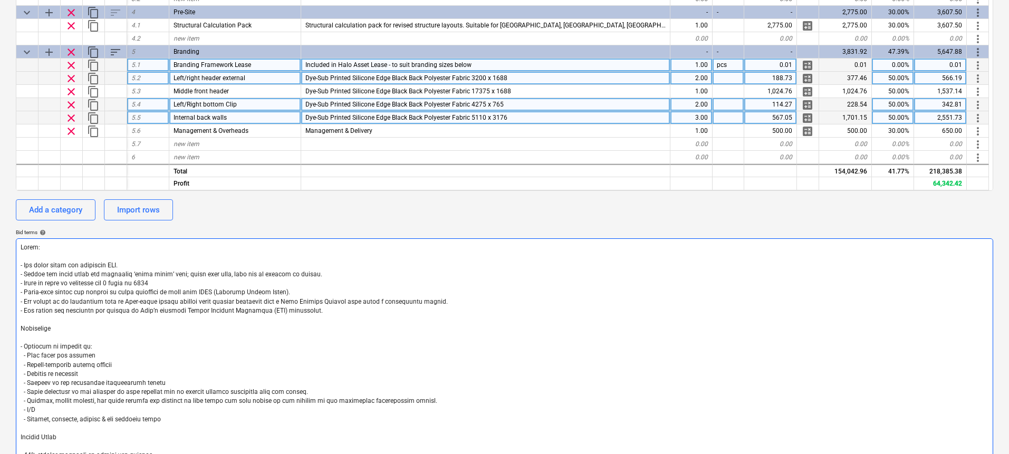
type textarea "x"
type textarea "Lorem: - Ips dolor sitam con adipiscin ELI. - Seddoe tem incid utlab etd magnaa…"
drag, startPoint x: 104, startPoint y: 400, endPoint x: 45, endPoint y: 402, distance: 59.6
click at [45, 402] on textarea at bounding box center [504, 360] width 977 height 245
type textarea "x"
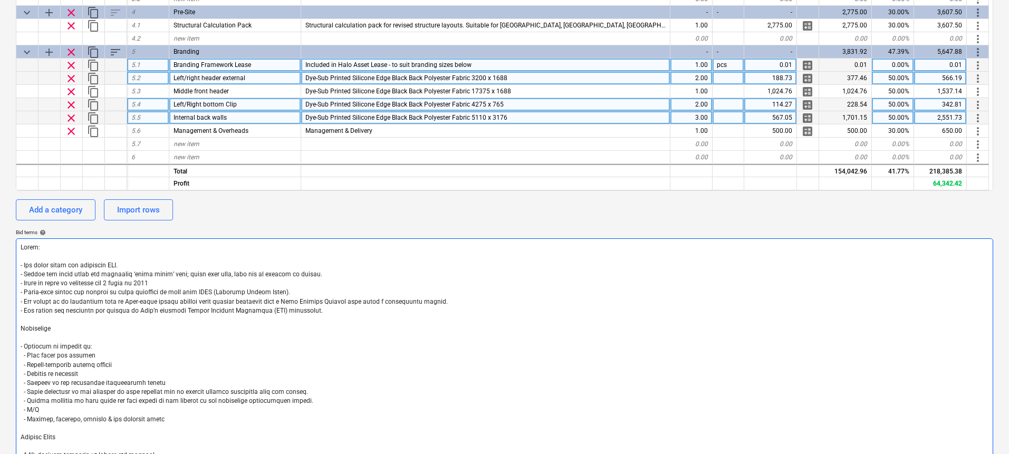
type textarea "Lorem: - Ips dolor sitam con adipiscin ELI. - Seddoe tem incid utlab etd magnaa…"
type textarea "x"
type textarea "Lorem: - Ips dolor sitam con adipiscin ELI. - Seddoe tem incid utlab etd magnaa…"
type textarea "x"
click at [239, 371] on textarea at bounding box center [504, 360] width 977 height 245
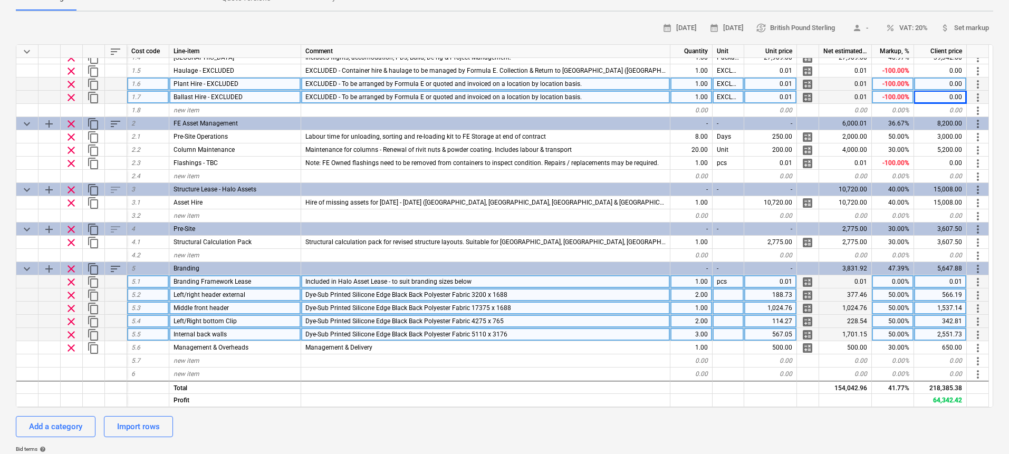
scroll to position [141, 0]
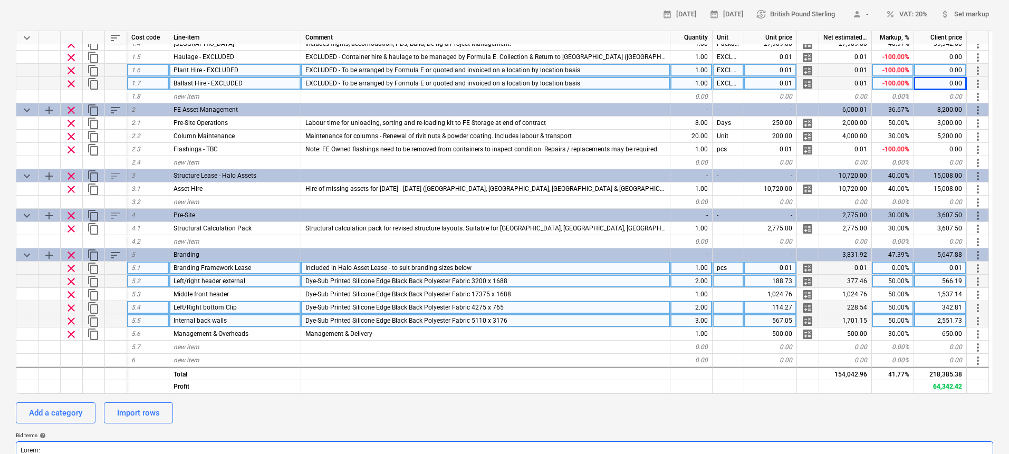
type textarea "Lorem: - Ips dolor sitam con adipiscin ELI. - Seddoe tem incid utlab etd magnaa…"
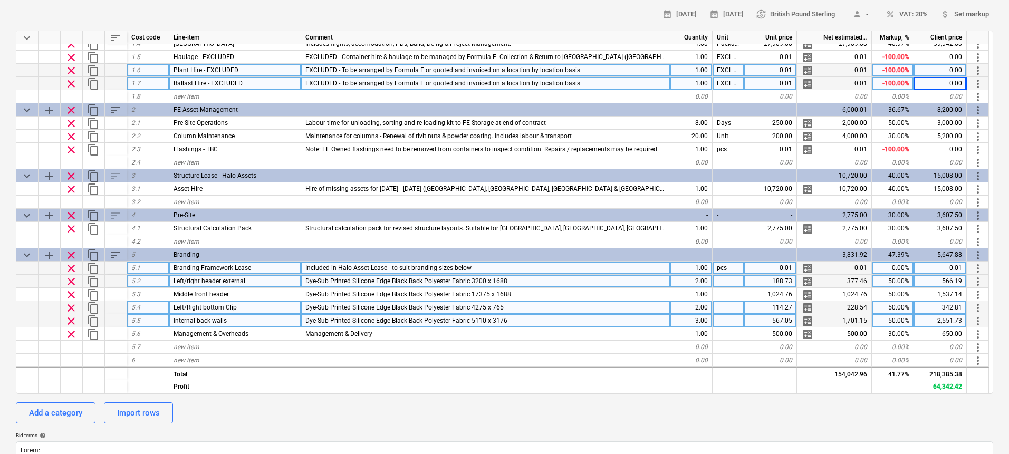
click at [693, 421] on div "Add a category Import rows" at bounding box center [504, 412] width 977 height 21
type textarea "x"
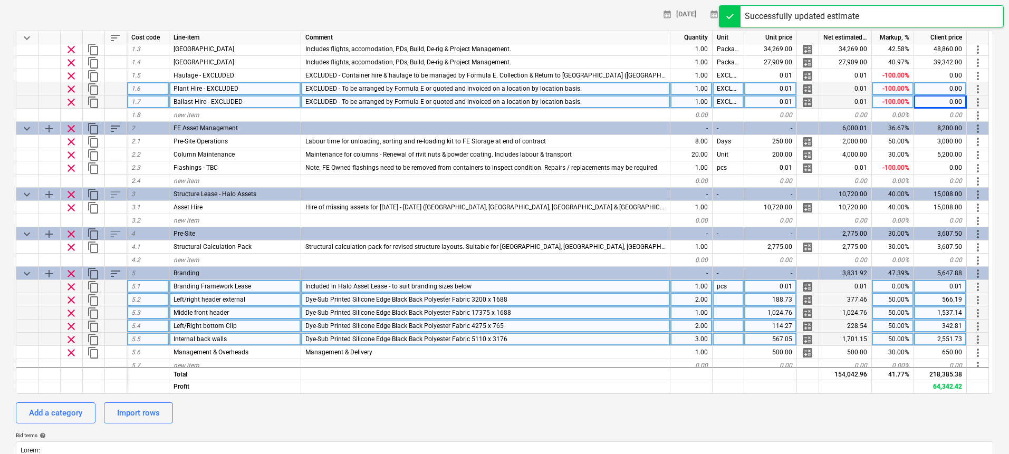
scroll to position [0, 0]
